Goal: Task Accomplishment & Management: Manage account settings

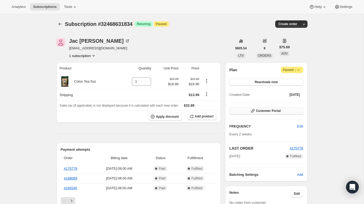
click at [254, 110] on icon "button" at bounding box center [252, 110] width 5 height 5
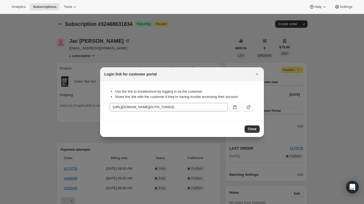
click at [238, 108] on button ":rbt:" at bounding box center [235, 107] width 12 height 8
click at [217, 169] on div at bounding box center [182, 102] width 364 height 204
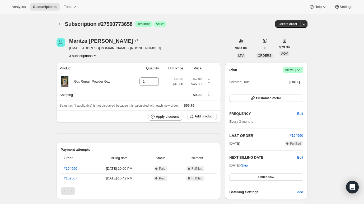
click at [289, 72] on span "Active |" at bounding box center [293, 69] width 16 height 5
click at [287, 88] on span "Cancel subscription" at bounding box center [292, 90] width 30 height 4
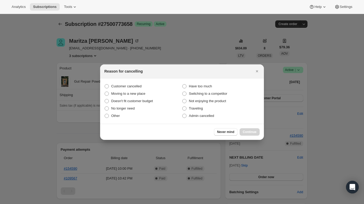
click at [248, 76] on div "Reason for cancelling" at bounding box center [182, 72] width 164 height 14
click at [260, 68] on button "Close" at bounding box center [257, 71] width 7 height 7
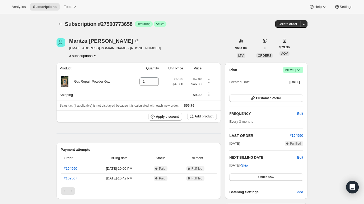
click at [294, 67] on span "Success Active |" at bounding box center [293, 70] width 20 height 6
click at [287, 79] on span "Pause subscription" at bounding box center [291, 81] width 29 height 4
